Goal: Task Accomplishment & Management: Complete application form

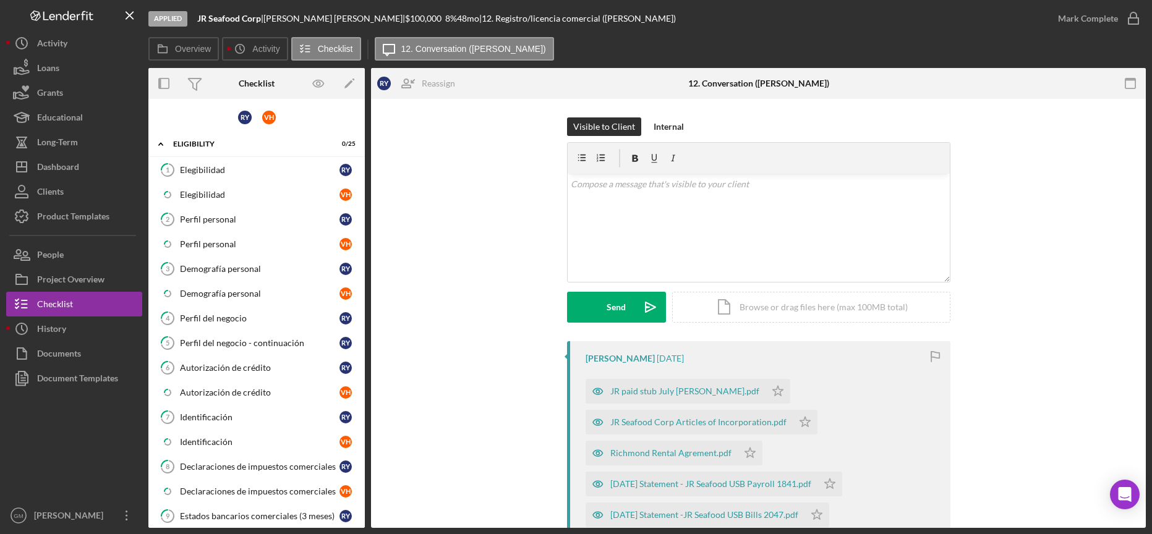
scroll to position [315, 0]
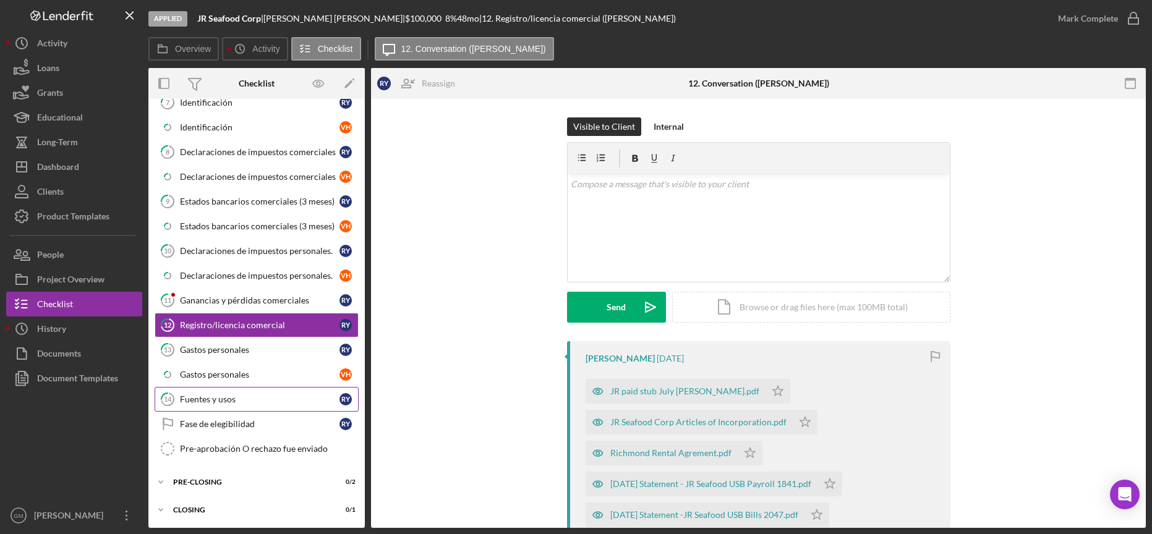
click at [228, 399] on div "Fuentes y usos" at bounding box center [260, 399] width 160 height 10
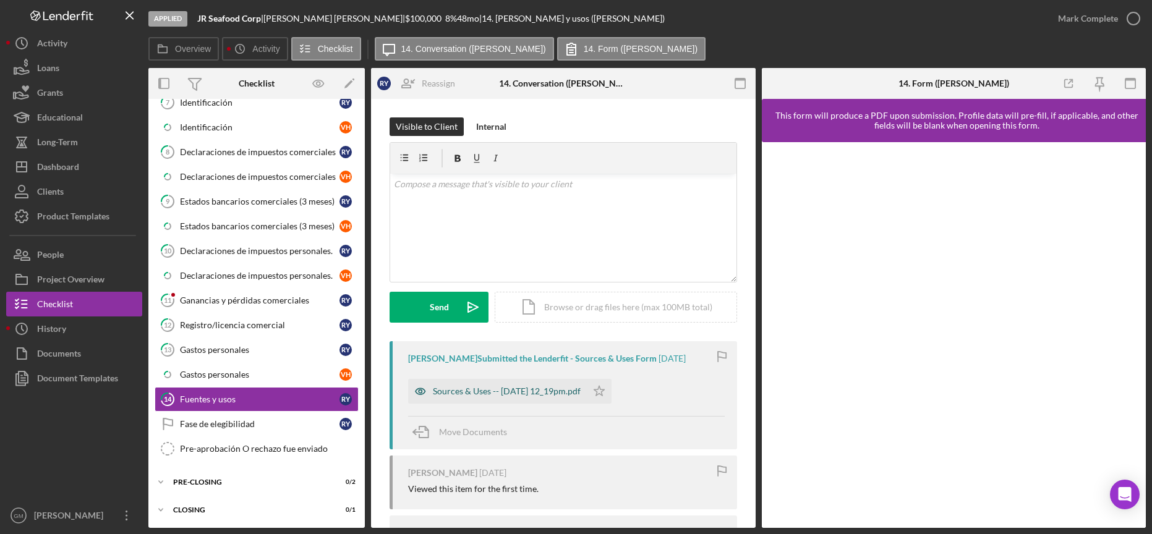
click at [497, 391] on div "Sources & Uses -- [DATE] 12_19pm.pdf" at bounding box center [507, 391] width 148 height 10
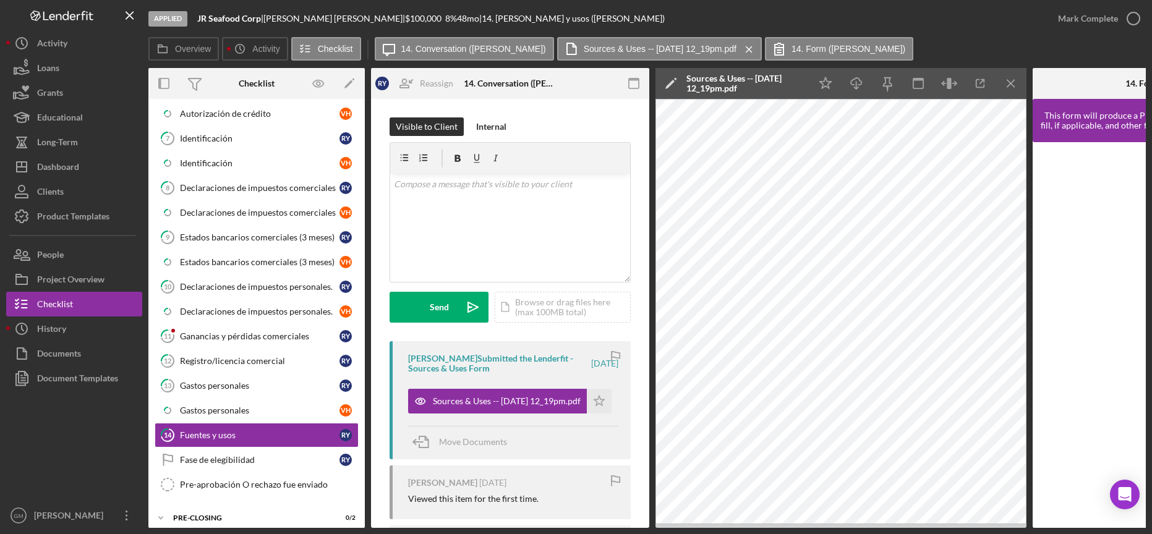
scroll to position [320, 0]
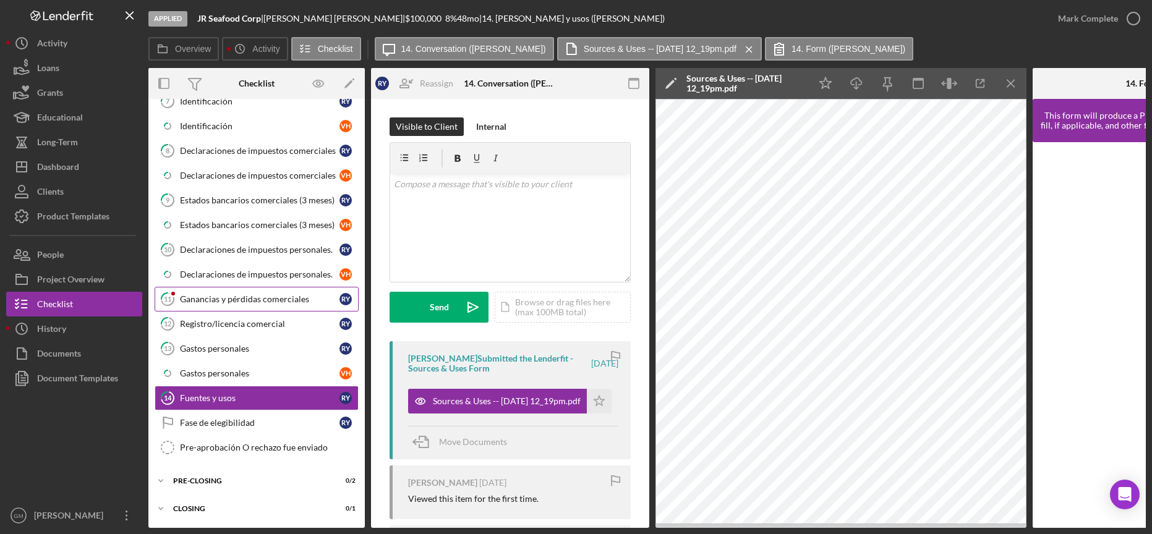
click at [239, 299] on div "Ganancias y pérdidas comerciales" at bounding box center [260, 299] width 160 height 10
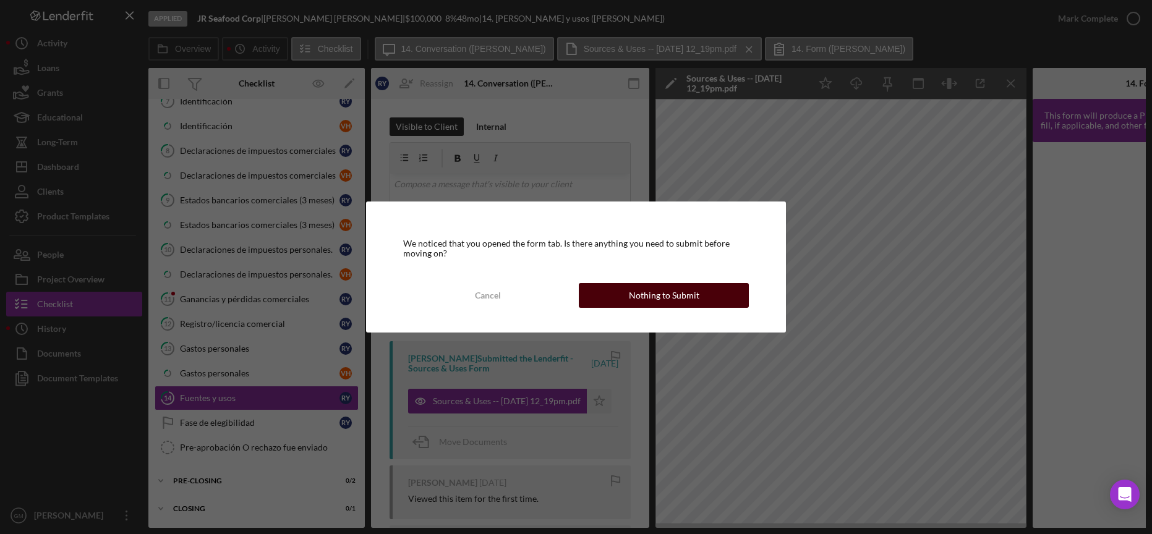
click at [625, 300] on button "Nothing to Submit" at bounding box center [663, 295] width 169 height 25
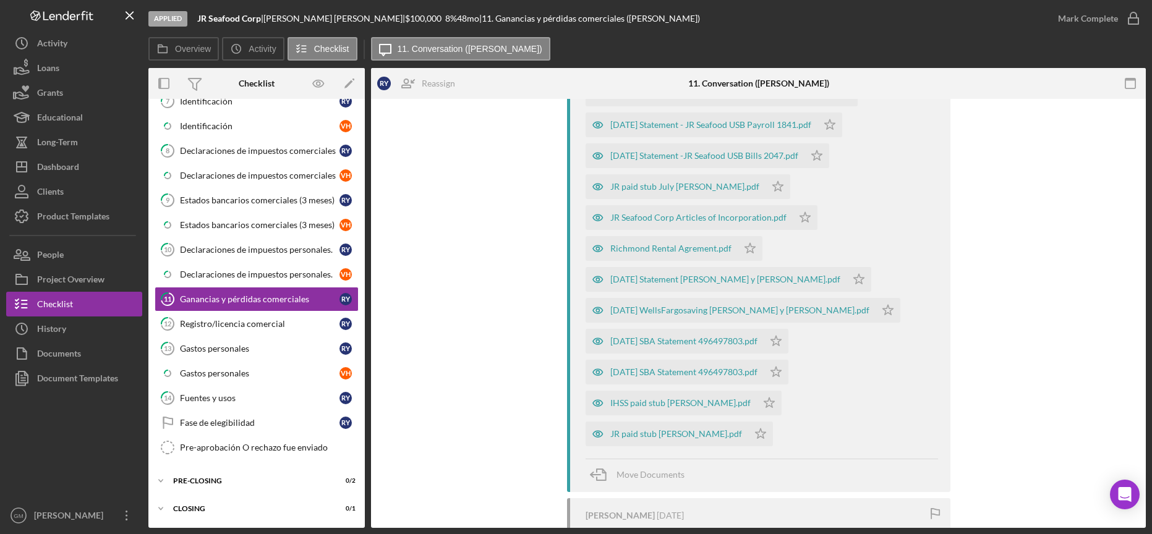
scroll to position [454, 0]
